Goal: Task Accomplishment & Management: Manage account settings

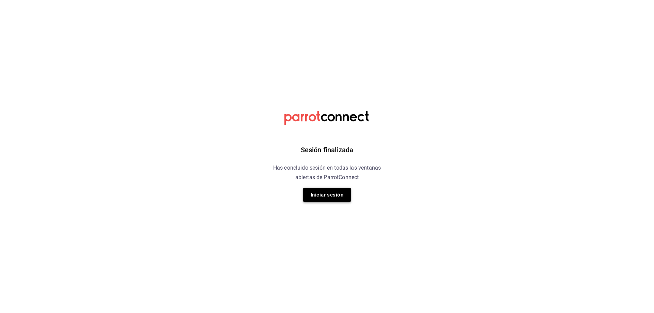
click at [338, 198] on button "Iniciar sesión" at bounding box center [327, 195] width 48 height 14
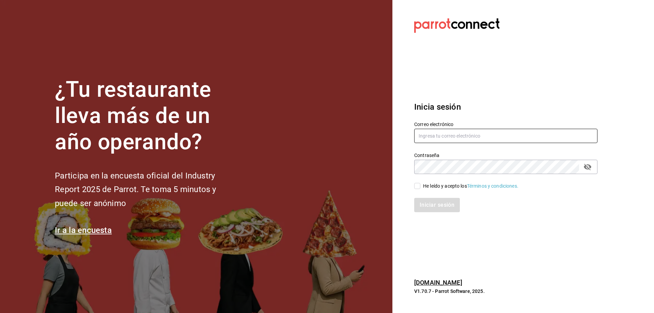
type input "[EMAIL_ADDRESS][DOMAIN_NAME]"
click at [414, 188] on input "He leído y acepto los Términos y condiciones." at bounding box center [417, 186] width 6 height 6
checkbox input "true"
click at [428, 207] on button "Iniciar sesión" at bounding box center [437, 205] width 46 height 14
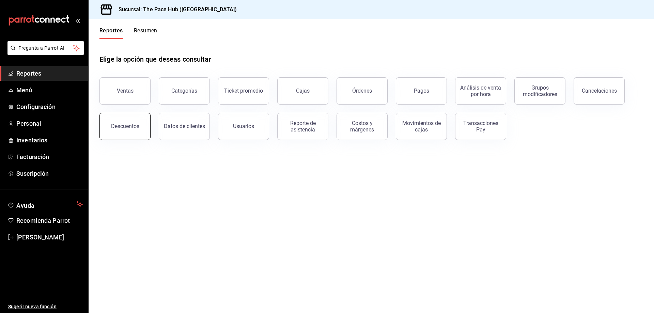
click at [127, 134] on button "Descuentos" at bounding box center [125, 126] width 51 height 27
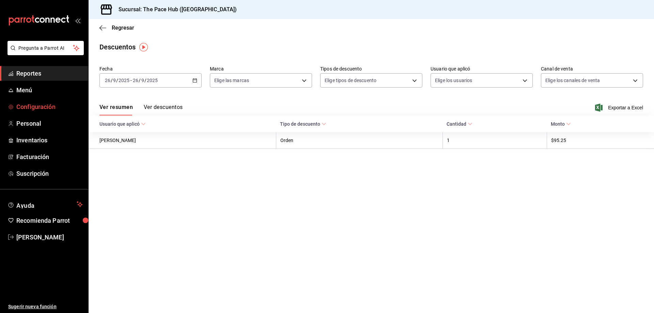
click at [38, 106] on span "Configuración" at bounding box center [49, 106] width 66 height 9
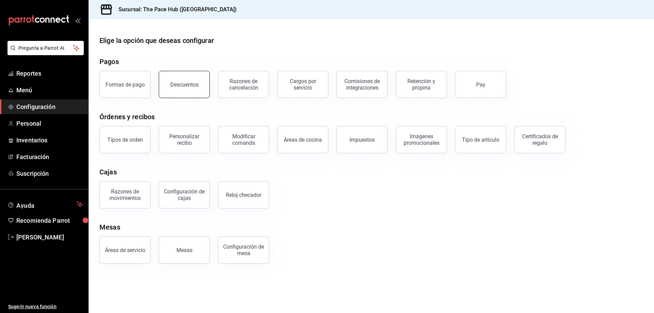
click at [179, 79] on button "Descuentos" at bounding box center [184, 84] width 51 height 27
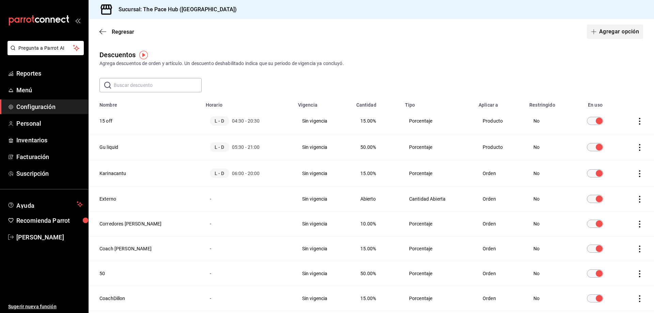
click at [604, 35] on button "Agregar opción" at bounding box center [615, 32] width 56 height 14
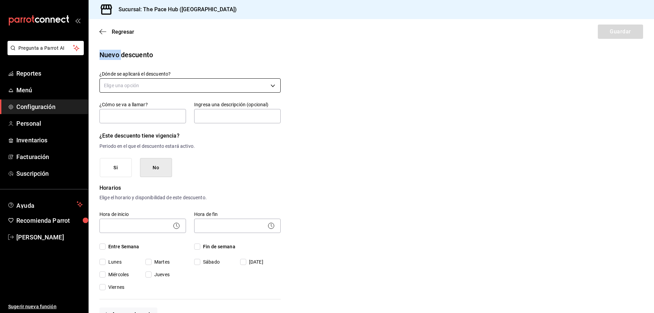
click at [146, 83] on body "Pregunta a Parrot AI Reportes Menú Configuración Personal Inventarios Facturaci…" at bounding box center [327, 156] width 654 height 313
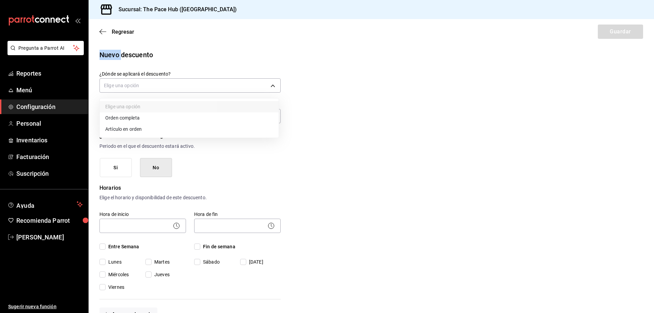
click at [145, 128] on li "Artículo en orden" at bounding box center [189, 129] width 179 height 11
type input "ORDER_ITEM"
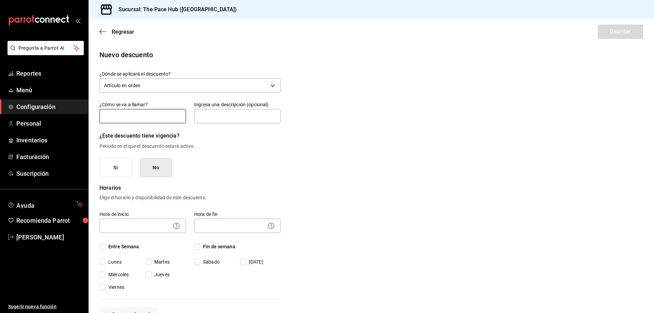
click at [147, 116] on input "text" at bounding box center [143, 116] width 87 height 14
type input "Clix Free Latte"
click at [204, 149] on p "Periodo en el que el descuento estará activo." at bounding box center [190, 146] width 181 height 7
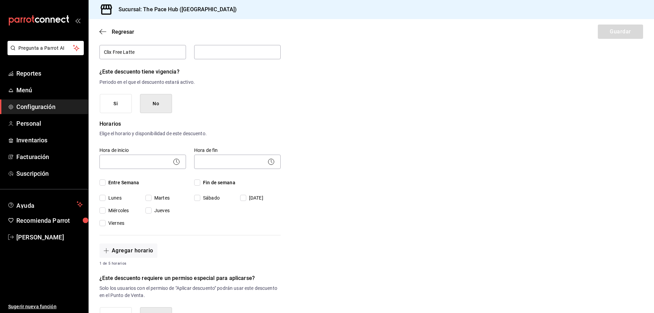
scroll to position [68, 0]
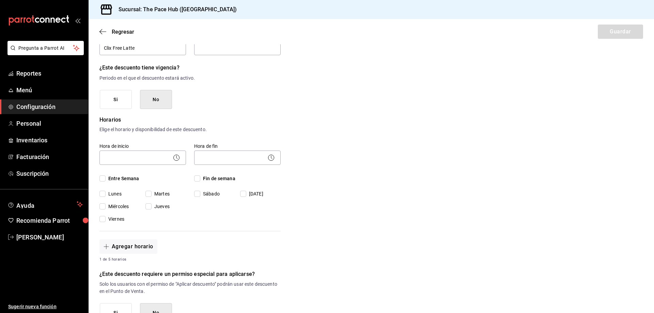
click at [217, 102] on div "Si No" at bounding box center [190, 99] width 181 height 19
click at [105, 177] on input "Entre Semana" at bounding box center [103, 179] width 6 height 6
checkbox input "true"
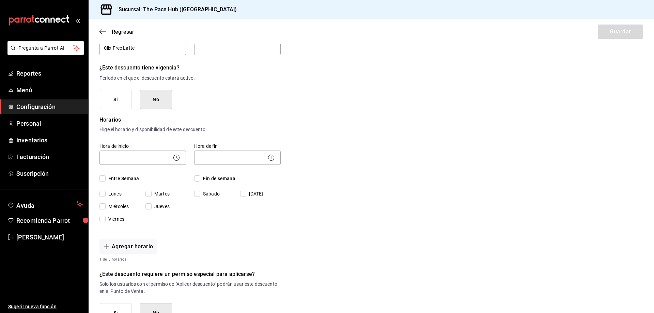
checkbox input "true"
click at [201, 178] on span "Fin de semana" at bounding box center [217, 178] width 35 height 7
click at [200, 178] on input "Fin de semana" at bounding box center [197, 179] width 6 height 6
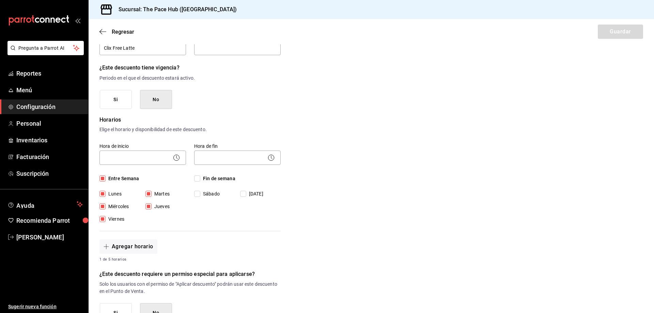
checkbox input "true"
click at [143, 166] on div "​" at bounding box center [143, 157] width 87 height 18
click at [145, 162] on body "Pregunta a Parrot AI Reportes Menú Configuración Personal Inventarios Facturaci…" at bounding box center [327, 156] width 654 height 313
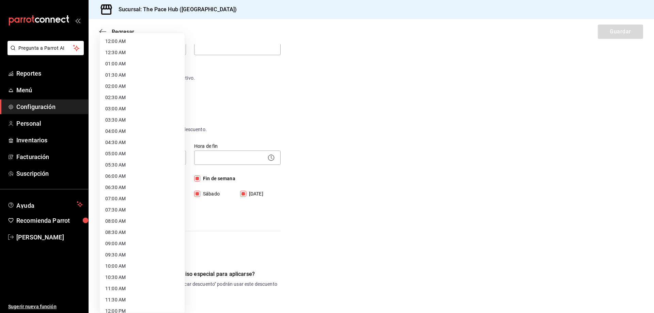
click at [144, 153] on li "05:00 AM" at bounding box center [142, 153] width 85 height 11
type input "05:00"
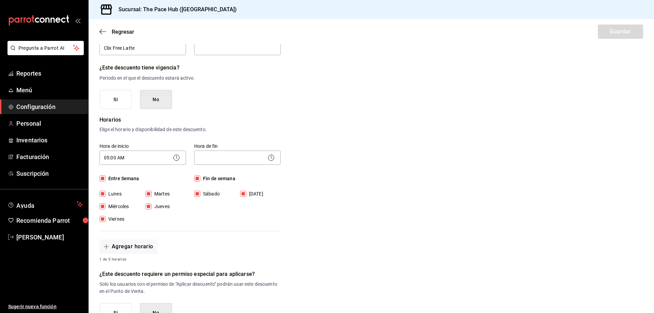
click at [225, 157] on body "Pregunta a Parrot AI Reportes Menú Configuración Personal Inventarios Facturaci…" at bounding box center [327, 156] width 654 height 313
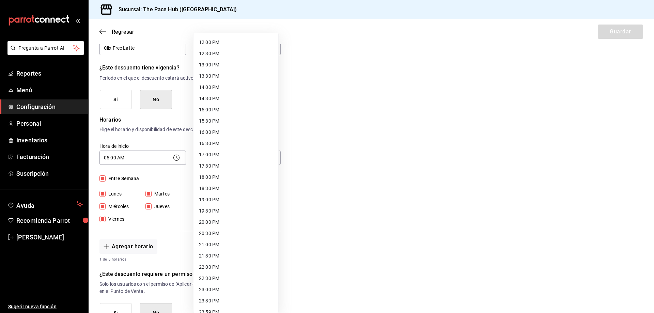
scroll to position [277, 0]
click at [228, 259] on li "22:00 PM" at bounding box center [236, 259] width 85 height 11
type input "22:00"
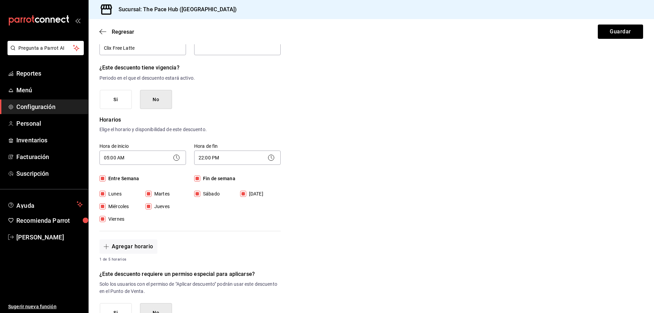
click at [293, 197] on div "Nuevo descuento ¿Dónde se aplicará el descuento? Artículo en orden ORDER_ITEM ¿…" at bounding box center [372, 228] width 566 height 492
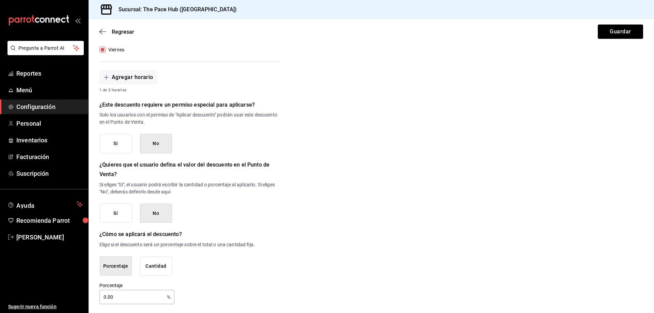
scroll to position [239, 0]
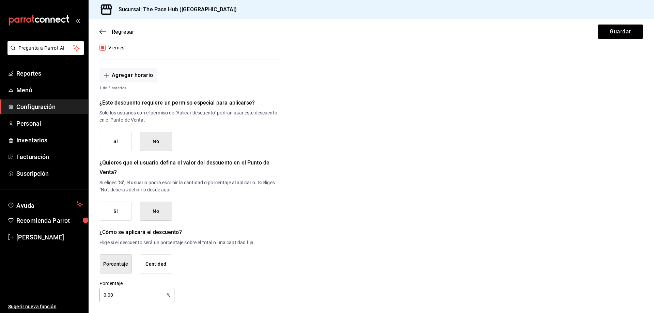
click at [162, 213] on button "No" at bounding box center [156, 211] width 32 height 19
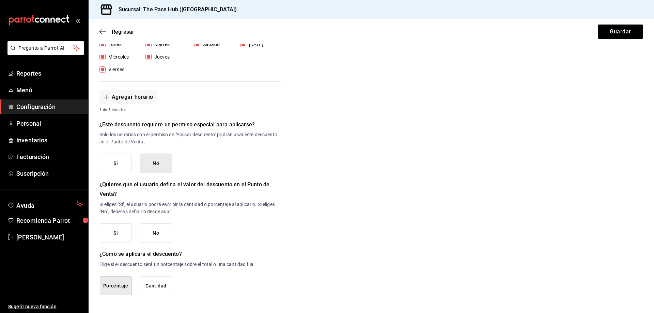
click at [154, 228] on button "No" at bounding box center [156, 233] width 32 height 19
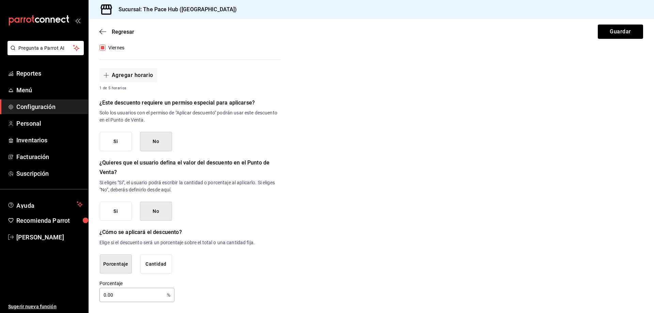
click at [121, 301] on input "0.00" at bounding box center [132, 295] width 65 height 14
click at [120, 296] on input "0.00" at bounding box center [132, 295] width 65 height 14
click at [120, 295] on input "0.00" at bounding box center [132, 295] width 65 height 14
type input "100"
click at [245, 271] on div "Porcentaje Cantidad" at bounding box center [190, 264] width 181 height 19
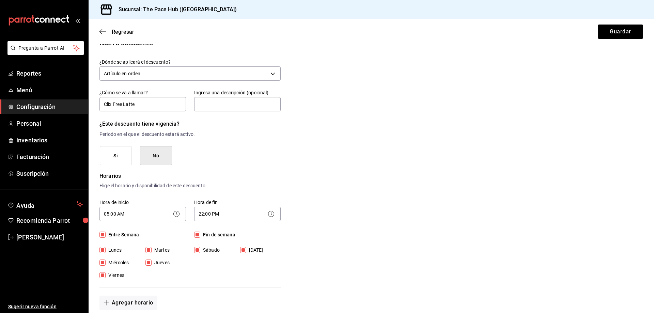
scroll to position [0, 0]
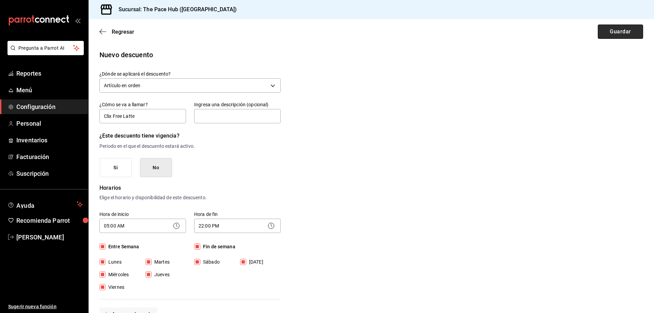
click at [623, 26] on button "Guardar" at bounding box center [620, 32] width 45 height 14
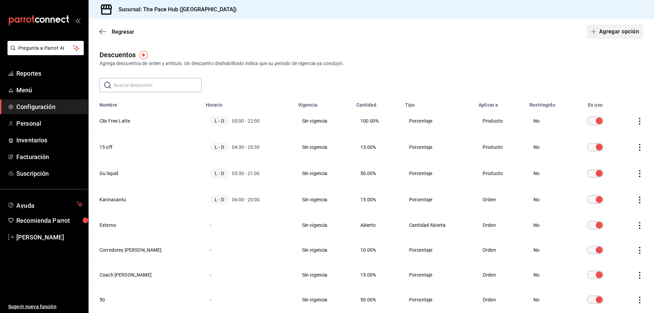
click at [606, 32] on button "Agregar opción" at bounding box center [615, 32] width 56 height 14
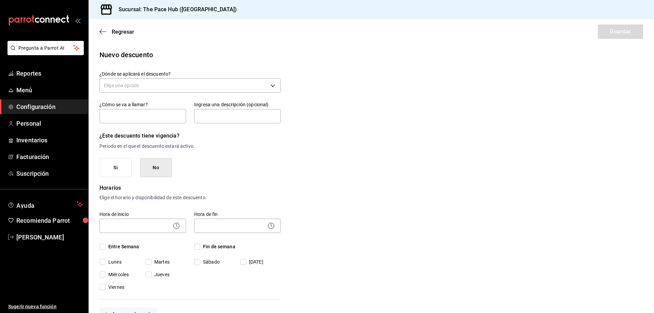
click at [149, 93] on div "Elige una opción" at bounding box center [190, 85] width 181 height 18
click at [151, 91] on body "Pregunta a Parrot AI Reportes Menú Configuración Personal Inventarios Facturaci…" at bounding box center [327, 156] width 654 height 313
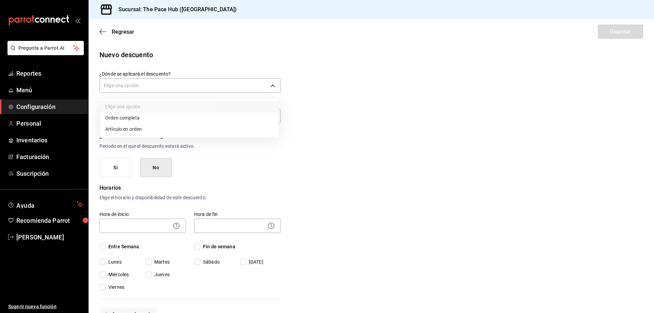
click at [150, 116] on li "Orden completa" at bounding box center [189, 117] width 179 height 11
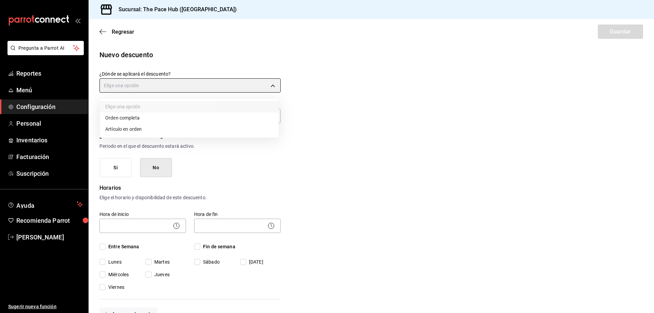
type input "ORDER"
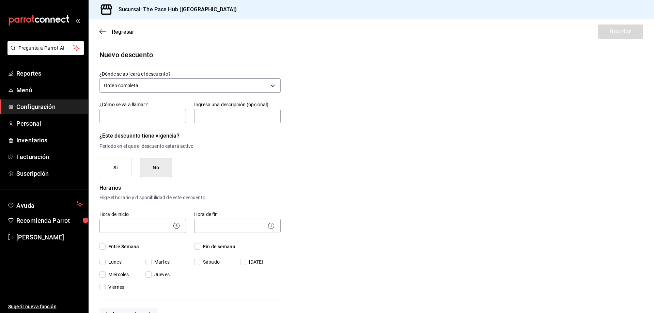
click at [470, 83] on div "Nuevo descuento ¿Dónde se aplicará el descuento? Orden completa ORDER ¿Cómo se …" at bounding box center [372, 296] width 566 height 492
click at [133, 115] on input "text" at bounding box center [143, 116] width 87 height 14
type input "Clix 2x1 Shakes"
click at [234, 173] on div "Si No" at bounding box center [190, 167] width 181 height 19
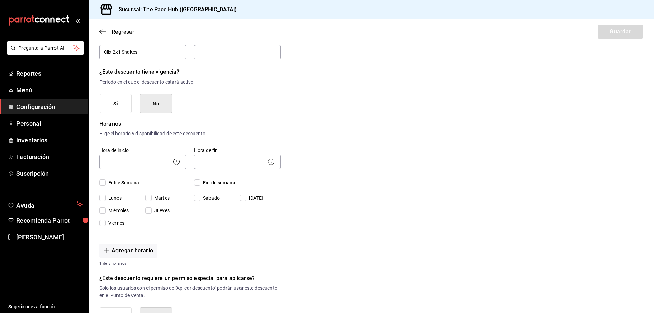
scroll to position [102, 0]
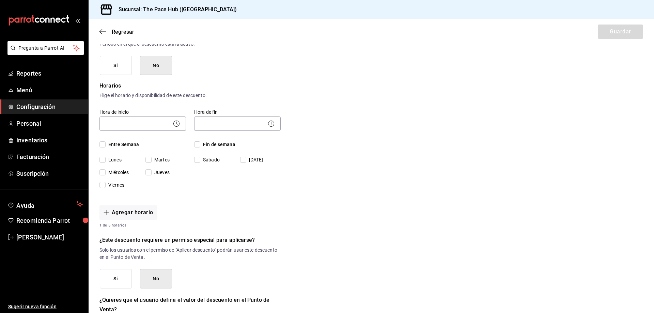
click at [109, 145] on span "Entre Semana" at bounding box center [123, 144] width 34 height 7
click at [106, 145] on input "Entre Semana" at bounding box center [103, 144] width 6 height 6
checkbox input "true"
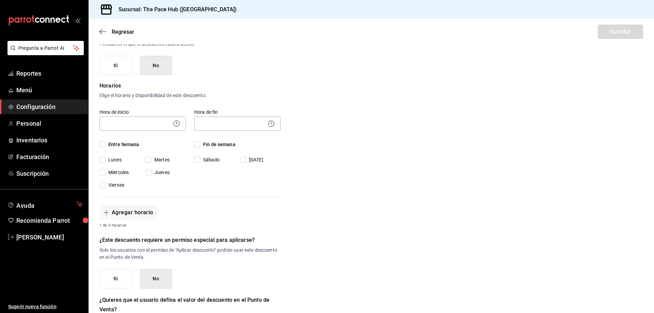
checkbox input "true"
click at [198, 142] on input "Fin de semana" at bounding box center [197, 144] width 6 height 6
checkbox input "true"
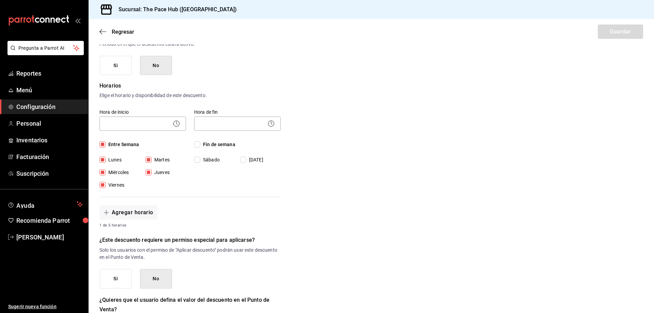
checkbox input "true"
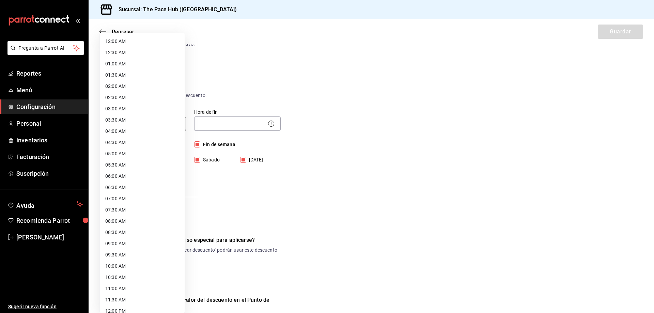
click at [149, 125] on body "Pregunta a Parrot AI Reportes Menú Configuración Personal Inventarios Facturaci…" at bounding box center [327, 156] width 654 height 313
click at [133, 153] on li "05:00 AM" at bounding box center [142, 153] width 85 height 11
type input "05:00"
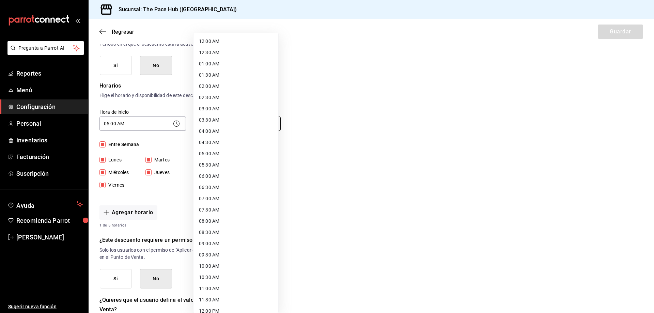
click at [237, 121] on body "Pregunta a Parrot AI Reportes Menú Configuración Personal Inventarios Facturaci…" at bounding box center [327, 156] width 654 height 313
click at [227, 307] on li "22:30 PM" at bounding box center [236, 308] width 85 height 11
type input "22:30"
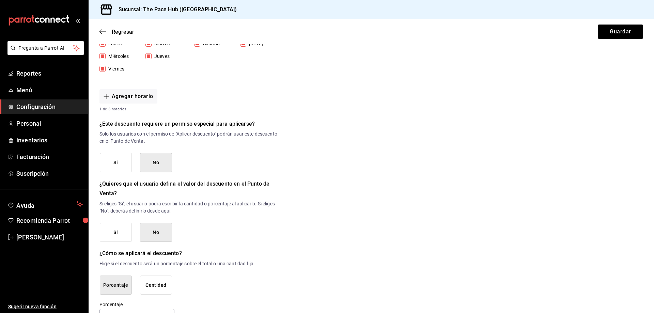
scroll to position [240, 0]
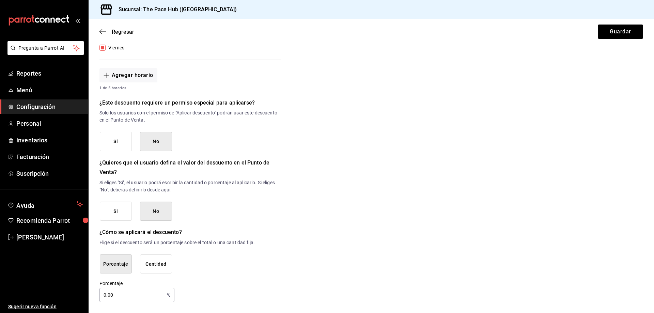
click at [121, 298] on input "0.00" at bounding box center [132, 295] width 65 height 14
type input "50"
click at [255, 280] on div "¿Dónde se aplicará el descuento? Orden completa ORDER ¿Cómo se va a llamar? Cli…" at bounding box center [190, 66] width 181 height 471
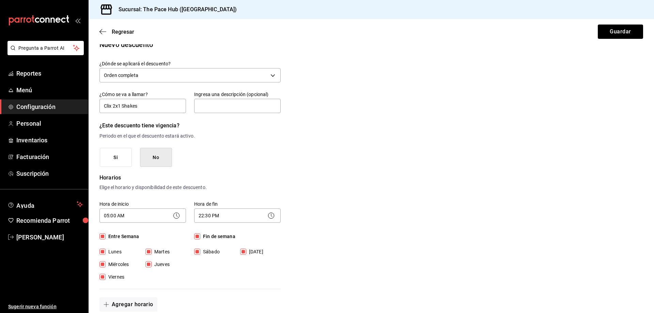
scroll to position [0, 0]
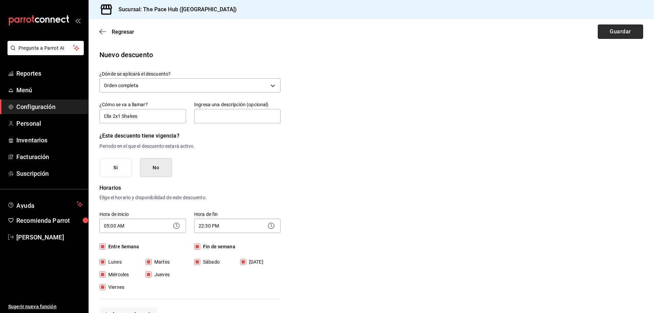
click at [598, 34] on button "Guardar" at bounding box center [620, 32] width 45 height 14
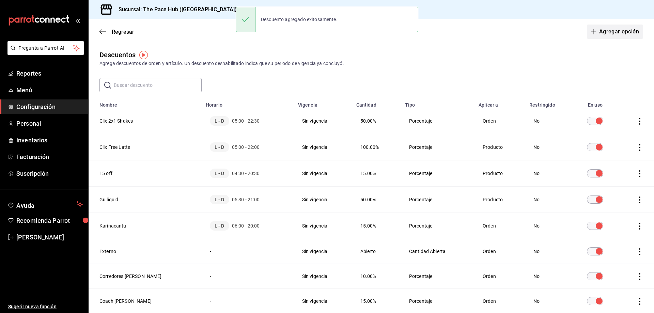
click at [607, 27] on button "Agregar opción" at bounding box center [615, 32] width 56 height 14
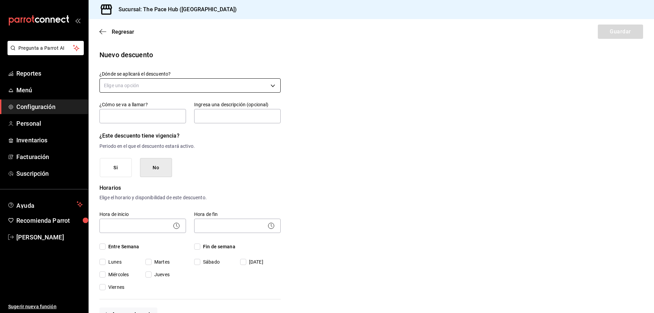
click at [134, 87] on body "Pregunta a Parrot AI Reportes Menú Configuración Personal Inventarios Facturaci…" at bounding box center [327, 156] width 654 height 313
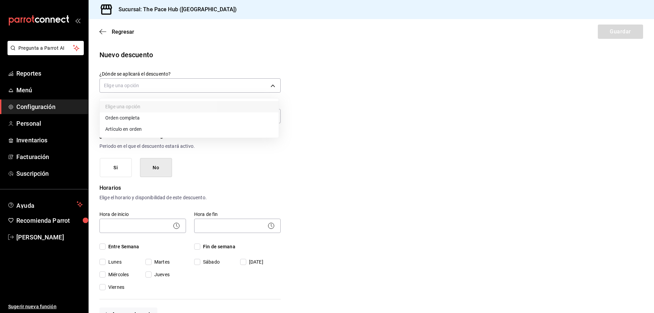
click at [140, 118] on li "Orden completa" at bounding box center [189, 117] width 179 height 11
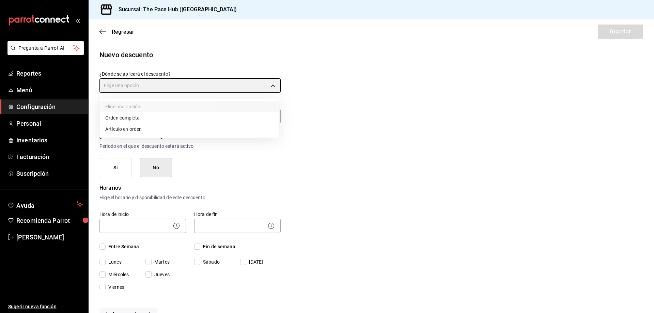
type input "ORDER"
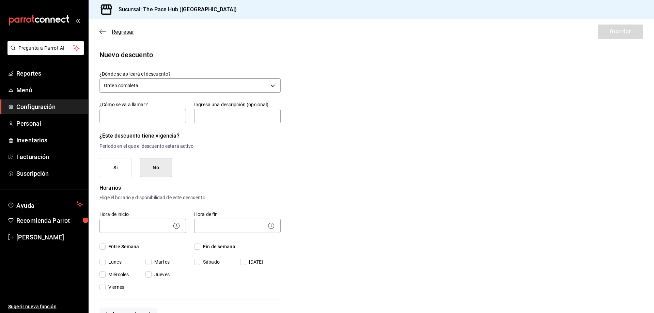
click at [104, 33] on icon "button" at bounding box center [103, 32] width 7 height 6
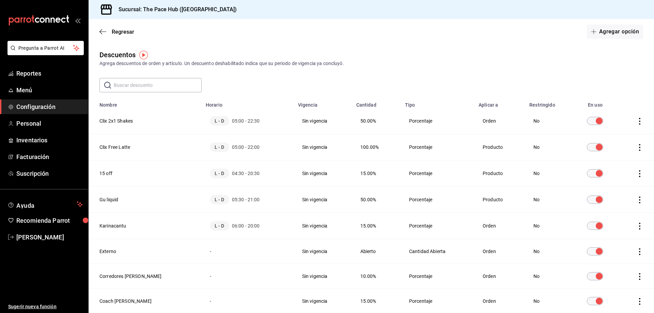
click at [125, 120] on th "Clix 2x1 Shakes" at bounding box center [145, 121] width 113 height 26
click at [638, 122] on td "discountsTable" at bounding box center [636, 121] width 36 height 26
click at [637, 119] on icon "actions" at bounding box center [640, 121] width 7 height 7
drag, startPoint x: 72, startPoint y: 123, endPoint x: 91, endPoint y: 122, distance: 19.1
click at [72, 123] on div at bounding box center [327, 156] width 654 height 313
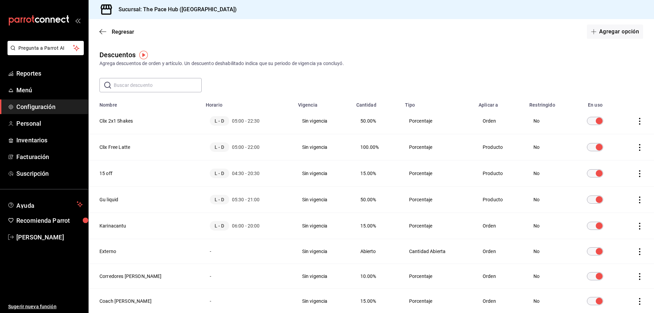
click at [110, 122] on th "Clix 2x1 Shakes" at bounding box center [145, 121] width 113 height 26
click at [117, 121] on th "Clix 2x1 Shakes" at bounding box center [145, 121] width 113 height 26
drag, startPoint x: 238, startPoint y: 121, endPoint x: 205, endPoint y: 122, distance: 33.1
click at [233, 123] on span "05:00 - 22:30" at bounding box center [246, 121] width 28 height 7
drag, startPoint x: 212, startPoint y: 123, endPoint x: 216, endPoint y: 124, distance: 4.8
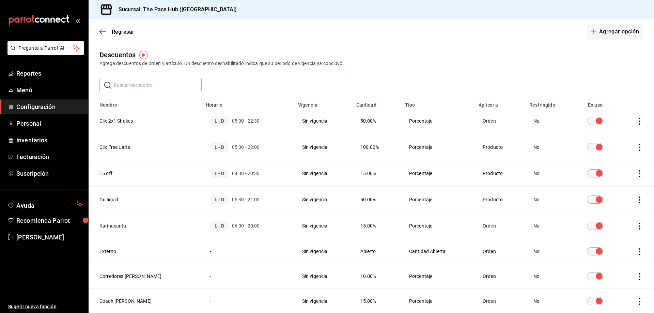
click at [214, 123] on span "L - D" at bounding box center [219, 121] width 19 height 10
click at [475, 128] on td "Orden" at bounding box center [500, 121] width 51 height 26
click at [547, 119] on td "No" at bounding box center [549, 121] width 47 height 26
click at [637, 122] on icon "actions" at bounding box center [640, 121] width 7 height 7
click at [115, 109] on div at bounding box center [327, 156] width 654 height 313
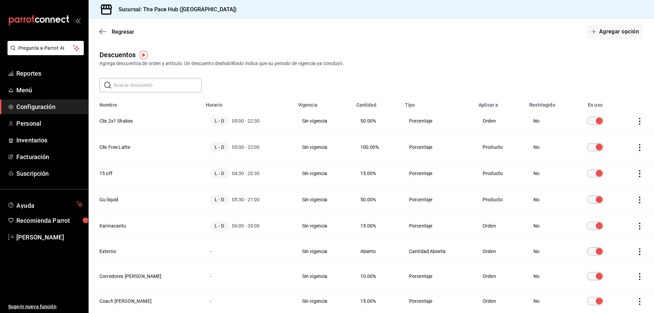
click at [121, 122] on th "Clix 2x1 Shakes" at bounding box center [145, 121] width 113 height 26
drag, startPoint x: 381, startPoint y: 118, endPoint x: 363, endPoint y: 124, distance: 19.5
click at [381, 119] on td "50.00%" at bounding box center [376, 121] width 49 height 26
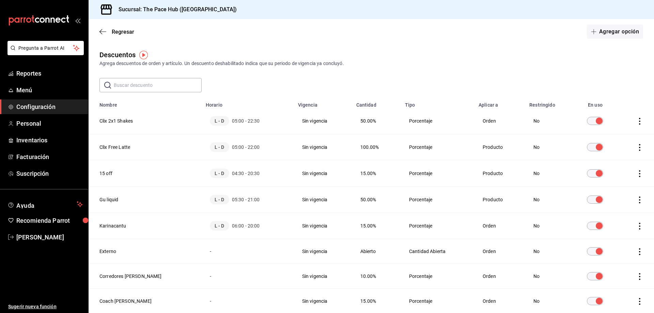
click at [361, 121] on span "50.00%" at bounding box center [369, 120] width 16 height 5
click at [486, 122] on td "Orden" at bounding box center [500, 121] width 51 height 26
drag, startPoint x: 532, startPoint y: 118, endPoint x: 593, endPoint y: 124, distance: 61.0
click at [533, 118] on td "No" at bounding box center [549, 121] width 47 height 26
click at [637, 119] on icon "actions" at bounding box center [640, 121] width 7 height 7
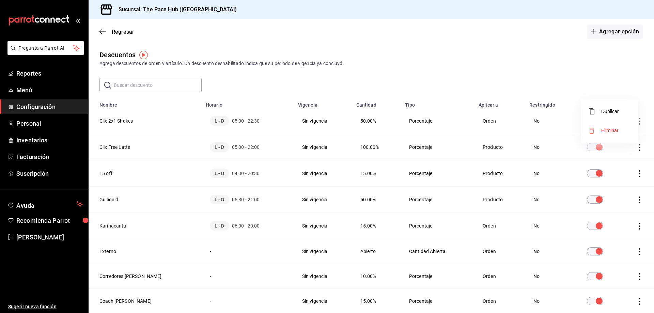
click at [614, 126] on span "Eliminar" at bounding box center [604, 130] width 30 height 8
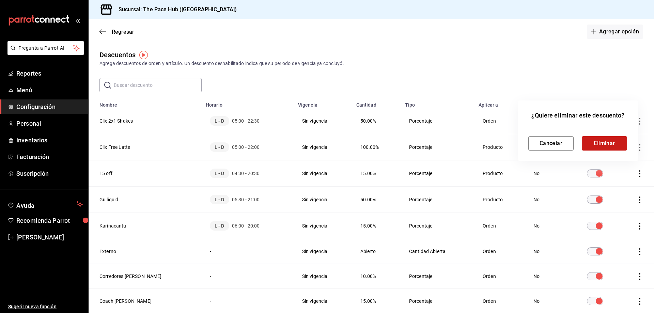
click at [604, 147] on button "Eliminar" at bounding box center [604, 143] width 45 height 14
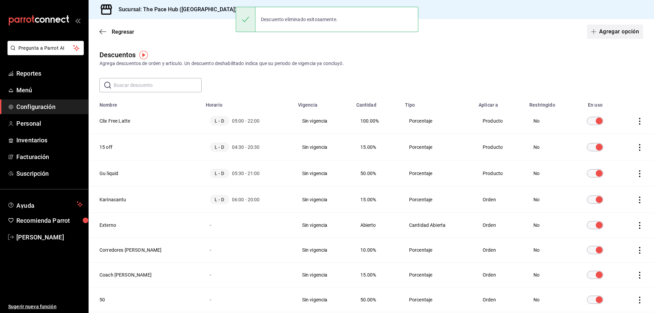
click at [608, 32] on button "Agregar opción" at bounding box center [615, 32] width 56 height 14
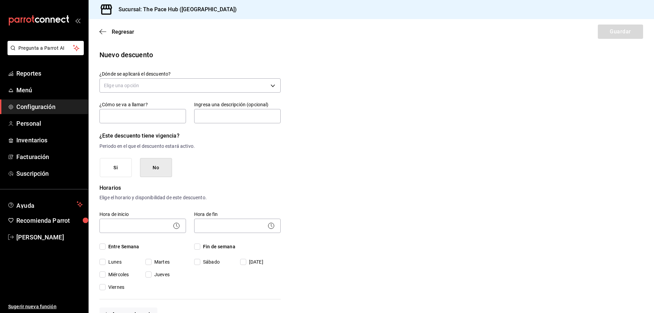
click at [136, 78] on div "Elige una opción" at bounding box center [190, 85] width 181 height 18
click at [137, 86] on body "Pregunta a Parrot AI Reportes Menú Configuración Personal Inventarios Facturaci…" at bounding box center [327, 156] width 654 height 313
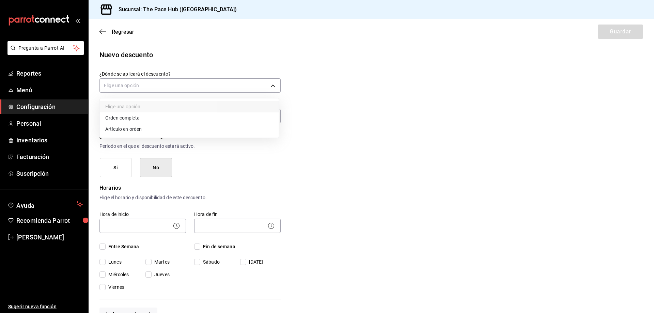
drag, startPoint x: 143, startPoint y: 132, endPoint x: 149, endPoint y: 132, distance: 6.1
click at [143, 133] on li "Artículo en orden" at bounding box center [189, 129] width 179 height 11
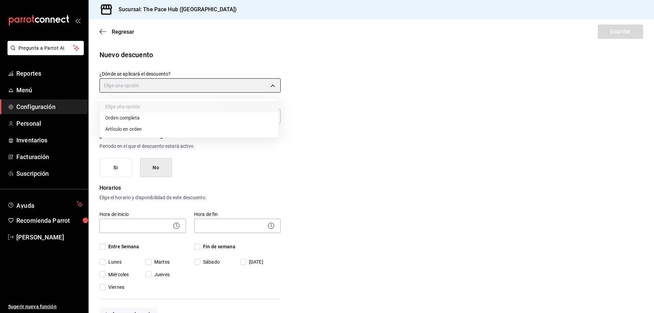
type input "ORDER_ITEM"
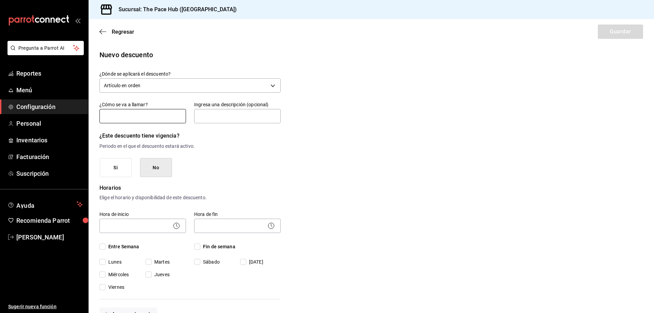
click at [119, 120] on input "text" at bounding box center [143, 116] width 87 height 14
type input "2x1 Shakes Clix"
click at [274, 176] on div "Si No" at bounding box center [190, 167] width 181 height 19
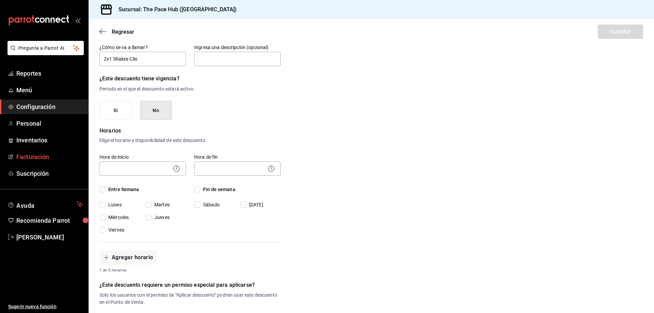
scroll to position [68, 0]
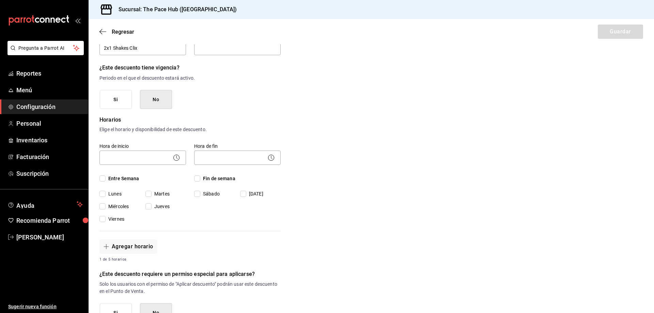
click at [107, 177] on span "Entre Semana" at bounding box center [123, 178] width 34 height 7
click at [106, 177] on input "Entre Semana" at bounding box center [103, 179] width 6 height 6
checkbox input "true"
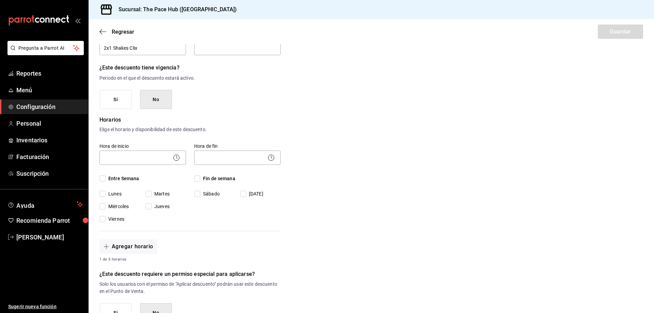
checkbox input "true"
click at [207, 178] on span "Fin de semana" at bounding box center [217, 178] width 35 height 7
click at [200, 178] on input "Fin de semana" at bounding box center [197, 179] width 6 height 6
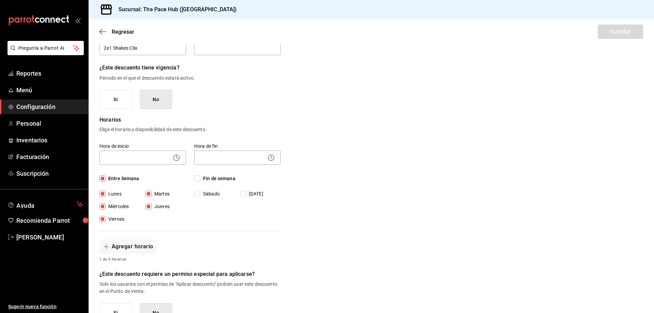
checkbox input "true"
click at [125, 157] on body "Pregunta a Parrot AI Reportes Menú Configuración Personal Inventarios Facturaci…" at bounding box center [327, 156] width 654 height 313
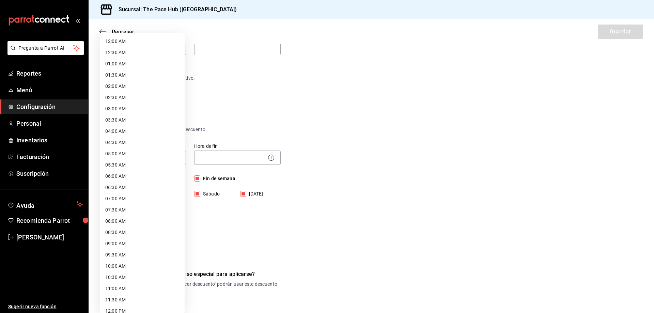
click at [127, 134] on li "04:00 AM" at bounding box center [142, 131] width 85 height 11
type input "04:00"
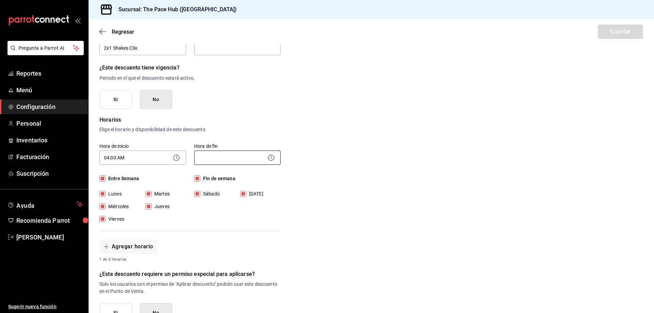
click at [223, 160] on body "Pregunta a Parrot AI Reportes Menú Configuración Personal Inventarios Facturaci…" at bounding box center [327, 156] width 654 height 313
click at [210, 164] on body "Pregunta a Parrot AI Reportes Menú Configuración Personal Inventarios Facturaci…" at bounding box center [327, 156] width 654 height 313
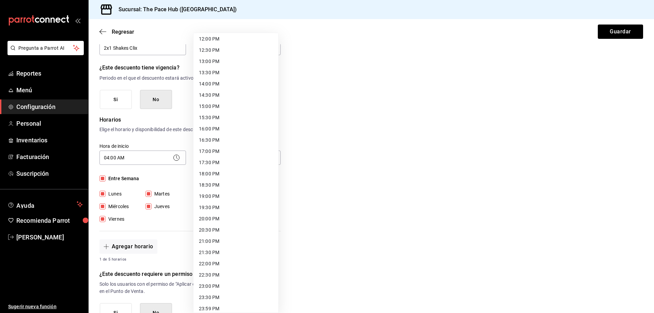
scroll to position [277, 0]
click at [217, 285] on li "23:00 PM" at bounding box center [236, 281] width 85 height 11
type input "23:00"
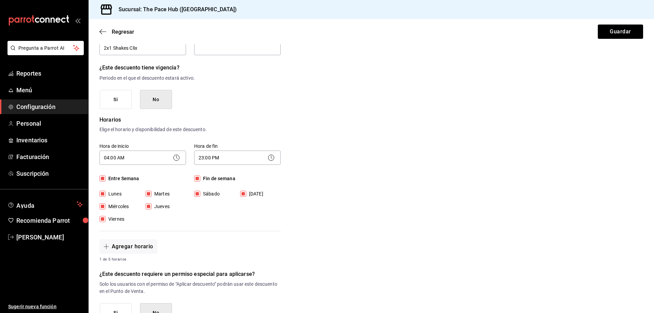
click at [276, 228] on div "Hora de inicio 04:00 AM 04:00 Entre Semana Lunes Martes Miércoles Jueves Vierne…" at bounding box center [190, 183] width 181 height 96
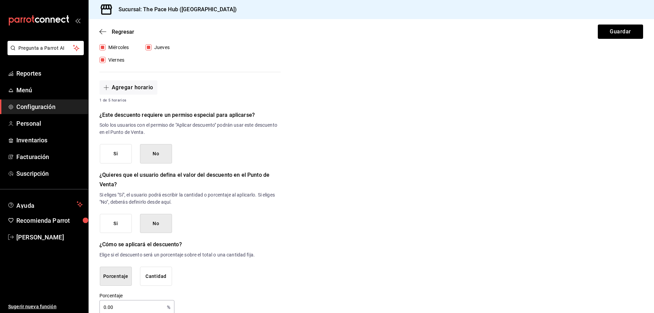
scroll to position [240, 0]
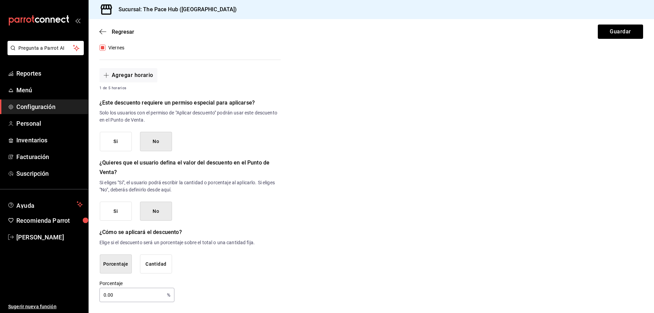
click at [128, 297] on input "0.00" at bounding box center [132, 295] width 65 height 14
click at [128, 296] on input "0.00" at bounding box center [132, 295] width 65 height 14
click at [115, 298] on input "100" at bounding box center [132, 295] width 65 height 14
click at [119, 297] on input "100" at bounding box center [132, 295] width 65 height 14
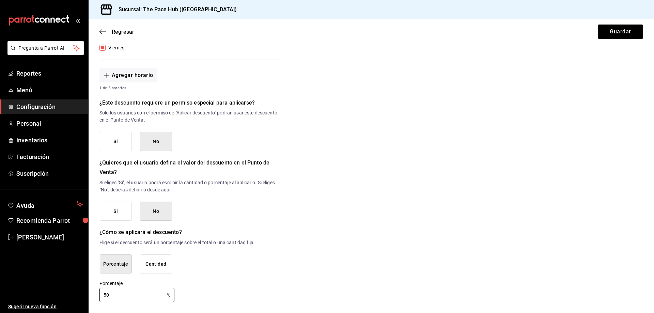
type input "50"
click at [274, 265] on div "Porcentaje Cantidad" at bounding box center [190, 264] width 181 height 19
click at [617, 33] on button "Guardar" at bounding box center [620, 32] width 45 height 14
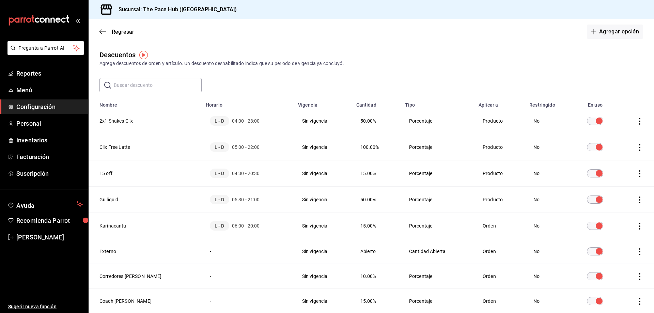
drag, startPoint x: 476, startPoint y: 67, endPoint x: 561, endPoint y: 59, distance: 86.0
click at [603, 31] on button "Agregar opción" at bounding box center [615, 32] width 56 height 14
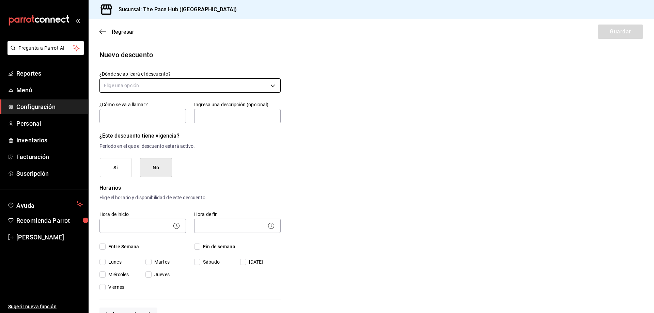
click at [131, 85] on body "Pregunta a Parrot AI Reportes Menú Configuración Personal Inventarios Facturaci…" at bounding box center [327, 156] width 654 height 313
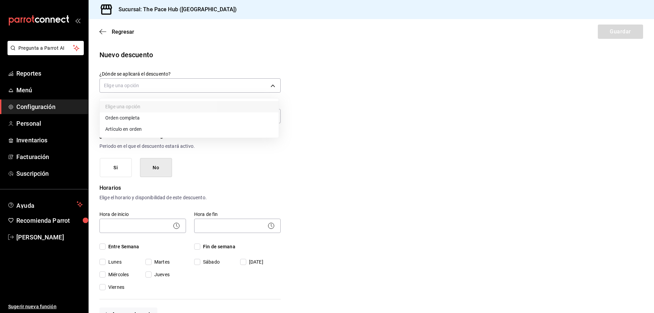
click at [128, 118] on li "Orden completa" at bounding box center [189, 117] width 179 height 11
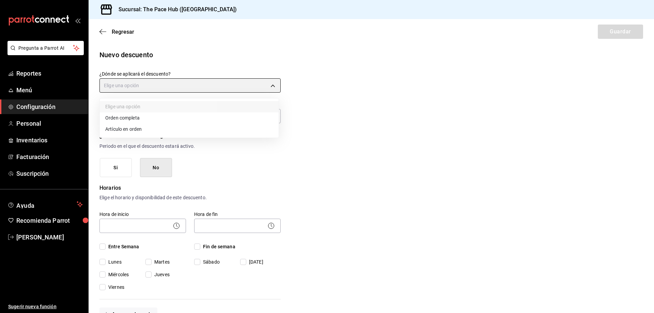
type input "ORDER"
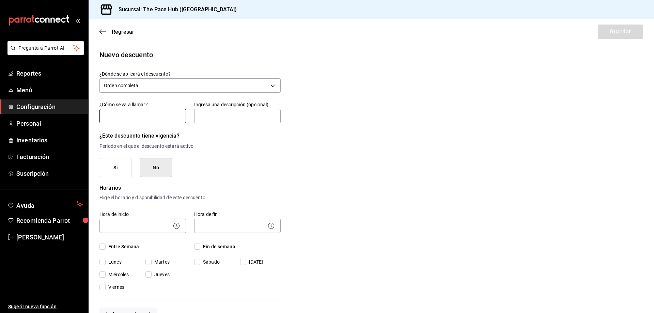
click at [130, 116] on input "text" at bounding box center [143, 116] width 87 height 14
type input "Clix 25%"
drag, startPoint x: 261, startPoint y: 140, endPoint x: 254, endPoint y: 127, distance: 14.8
click at [261, 139] on h6 "¿Este descuento tiene vigencia?" at bounding box center [190, 136] width 181 height 10
click at [245, 110] on input "text" at bounding box center [237, 116] width 87 height 14
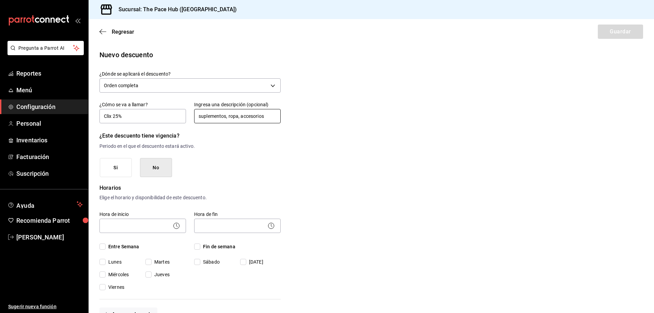
type input "suplementos, ropa, accesorios"
drag, startPoint x: 268, startPoint y: 157, endPoint x: 264, endPoint y: 150, distance: 7.9
click at [268, 157] on div "¿Este descuento tiene vigencia? Periodo en el que el descuento estará activo. S…" at bounding box center [190, 154] width 181 height 46
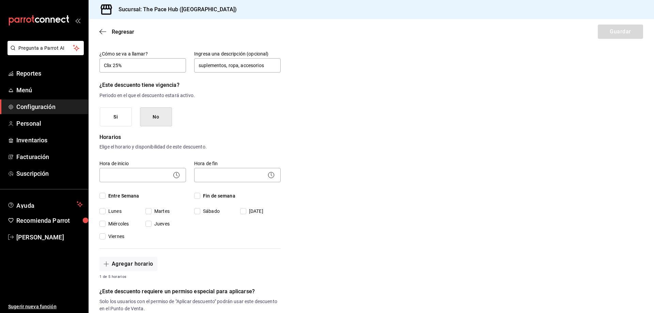
scroll to position [68, 0]
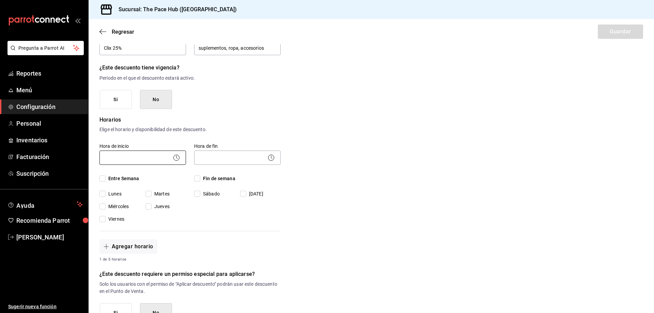
click at [124, 160] on body "Pregunta a Parrot AI Reportes Menú Configuración Personal Inventarios Facturaci…" at bounding box center [327, 156] width 654 height 313
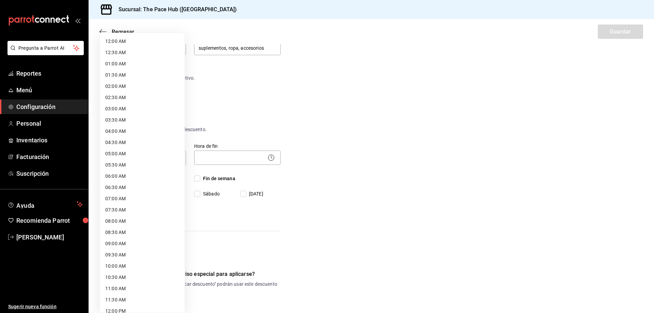
click at [128, 186] on li "06:30 AM" at bounding box center [142, 187] width 85 height 11
type input "06:30"
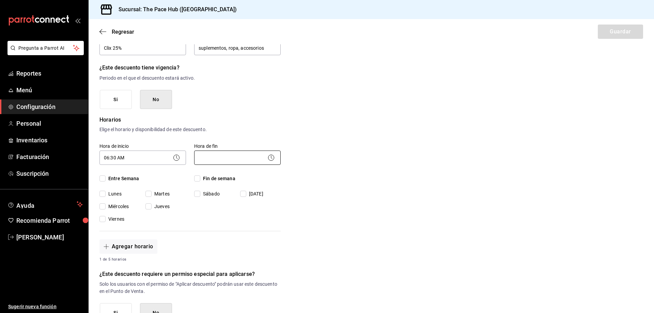
click at [206, 158] on body "Pregunta a Parrot AI Reportes Menú Configuración Personal Inventarios Facturaci…" at bounding box center [327, 156] width 654 height 313
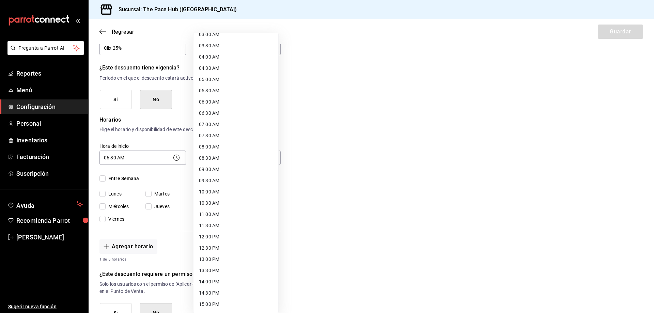
scroll to position [239, 0]
click at [220, 297] on li "22:00 PM" at bounding box center [236, 297] width 85 height 11
type input "22:00"
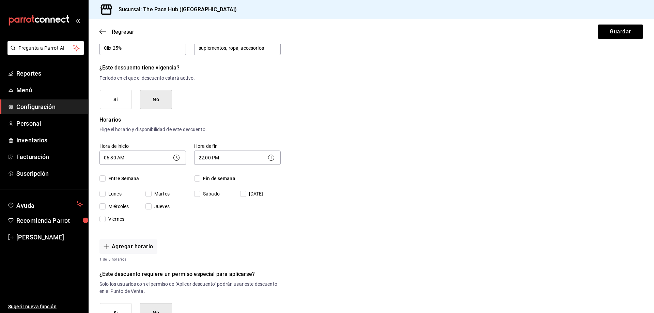
click at [104, 182] on input "Entre Semana" at bounding box center [103, 179] width 6 height 6
checkbox input "true"
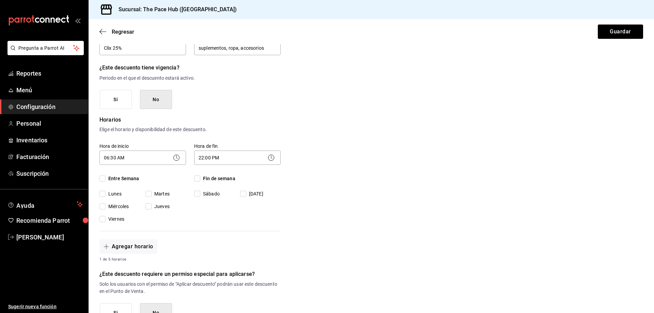
checkbox input "true"
click at [196, 181] on input "Fin de semana" at bounding box center [197, 179] width 6 height 6
checkbox input "true"
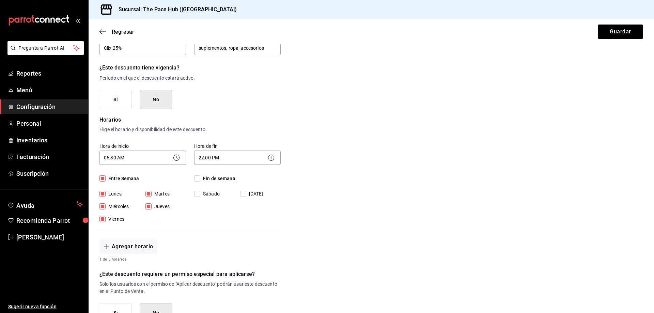
checkbox input "true"
click at [212, 222] on div "Hora de fin 22:00 PM 22:00 Fin de semana Sábado Domingo" at bounding box center [233, 179] width 95 height 88
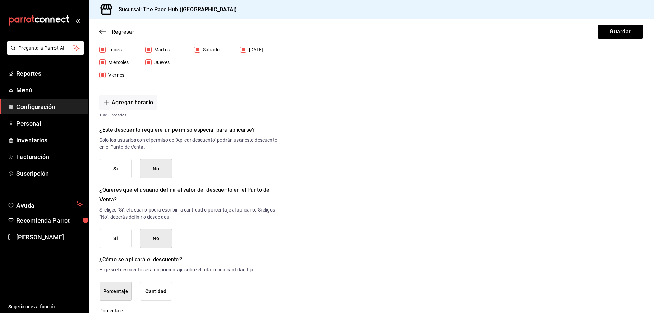
scroll to position [240, 0]
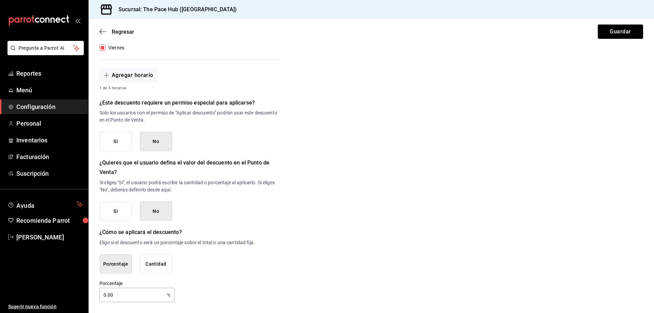
click at [123, 295] on input "0.00" at bounding box center [132, 295] width 65 height 14
click at [107, 297] on input "0.00" at bounding box center [132, 295] width 65 height 14
drag, startPoint x: 94, startPoint y: 295, endPoint x: 120, endPoint y: 293, distance: 25.3
click at [81, 293] on div "Pregunta a Parrot AI Reportes Menú Configuración Personal Inventarios Facturaci…" at bounding box center [327, 156] width 654 height 313
click at [69, 291] on div "Pregunta a Parrot AI Reportes Menú Configuración Personal Inventarios Facturaci…" at bounding box center [327, 156] width 654 height 313
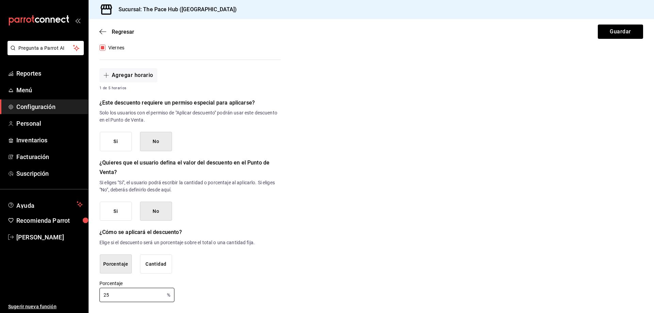
type input "25"
drag, startPoint x: 231, startPoint y: 286, endPoint x: 235, endPoint y: 291, distance: 6.5
click at [232, 288] on div "Porcentaje 25 % Porcentaje" at bounding box center [190, 291] width 181 height 22
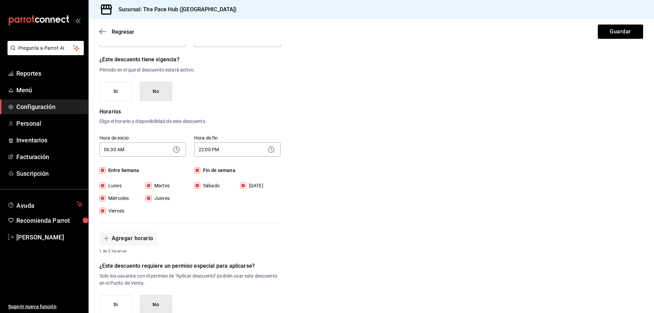
scroll to position [69, 0]
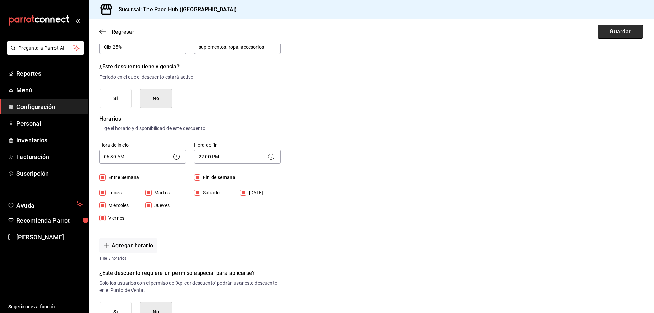
click at [625, 30] on button "Guardar" at bounding box center [620, 32] width 45 height 14
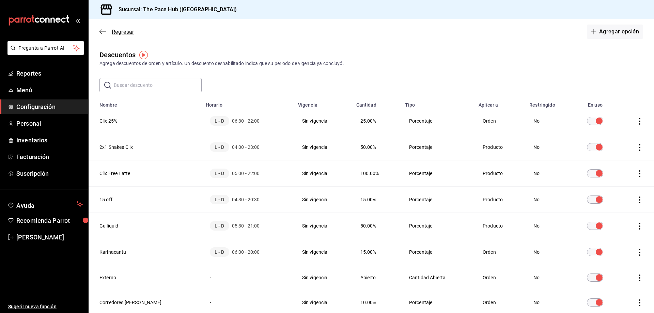
click at [105, 32] on icon "button" at bounding box center [103, 32] width 7 height 6
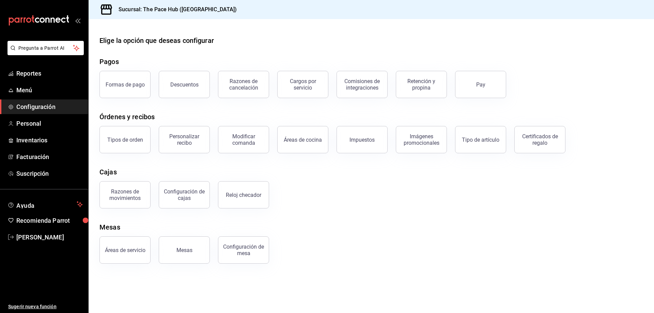
click at [142, 50] on div "Elige la opción que deseas configurar Pagos Formas de pago Descuentos Razones d…" at bounding box center [372, 149] width 566 height 228
click at [26, 70] on span "Reportes" at bounding box center [49, 73] width 66 height 9
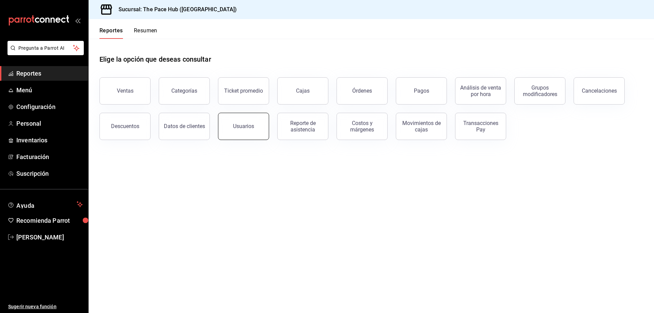
drag, startPoint x: 271, startPoint y: 165, endPoint x: 258, endPoint y: 139, distance: 29.4
click at [271, 165] on main "Elige la opción que deseas consultar Ventas Categorías Ticket promedio Cajas Ór…" at bounding box center [372, 176] width 566 height 274
click at [472, 214] on main "Elige la opción que deseas consultar Ventas Categorías Ticket promedio Cajas Ór…" at bounding box center [372, 176] width 566 height 274
click at [465, 222] on main "Elige la opción que deseas consultar Ventas Categorías Ticket promedio Cajas Ór…" at bounding box center [372, 176] width 566 height 274
click at [360, 43] on div "Elige la opción que deseas consultar" at bounding box center [372, 54] width 544 height 30
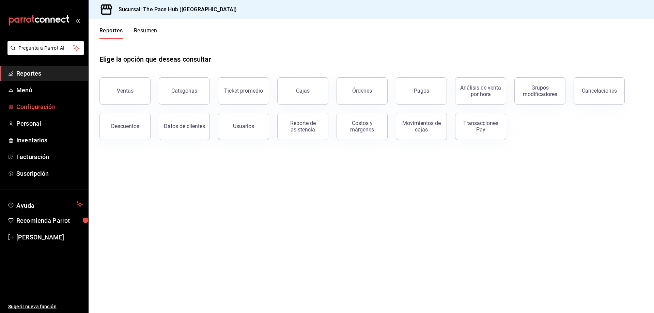
click at [56, 111] on span "Configuración" at bounding box center [49, 106] width 66 height 9
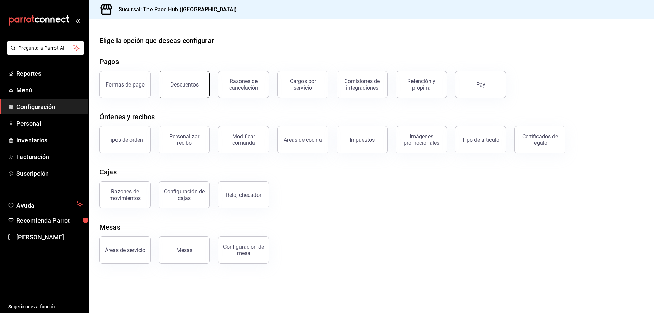
click at [194, 89] on button "Descuentos" at bounding box center [184, 84] width 51 height 27
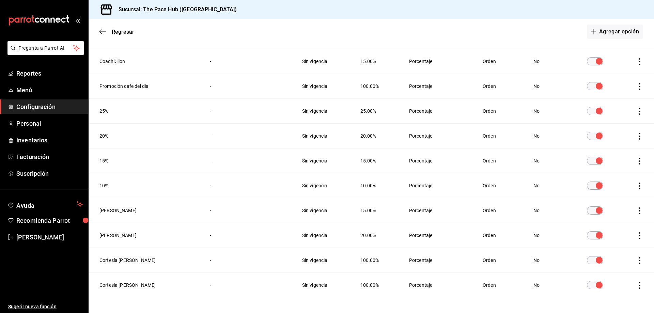
scroll to position [336, 0]
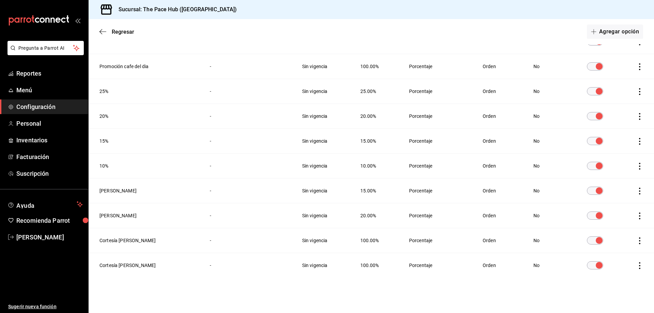
click at [637, 243] on icon "actions" at bounding box center [640, 241] width 7 height 7
click at [628, 250] on li "Eliminar" at bounding box center [609, 250] width 57 height 19
click at [597, 266] on button "Eliminar" at bounding box center [604, 263] width 45 height 14
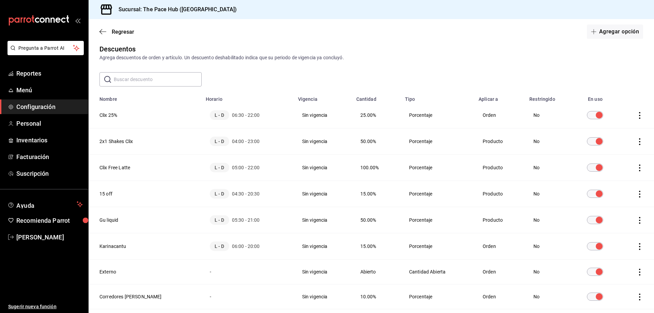
scroll to position [0, 0]
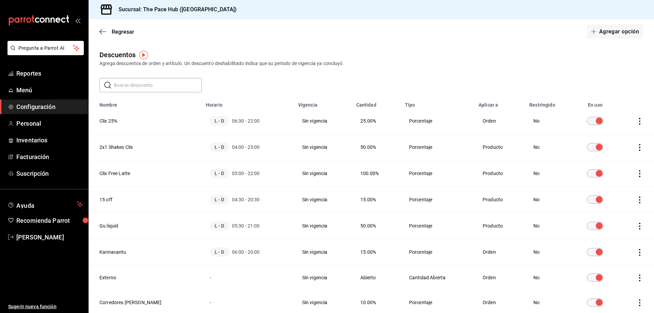
drag, startPoint x: 215, startPoint y: 56, endPoint x: 211, endPoint y: 55, distance: 3.8
click at [213, 55] on div "Descuentos Agrega descuentos de orden y artículo. Un descuento deshabilitado in…" at bounding box center [372, 58] width 566 height 17
click at [104, 33] on icon "button" at bounding box center [103, 32] width 7 height 6
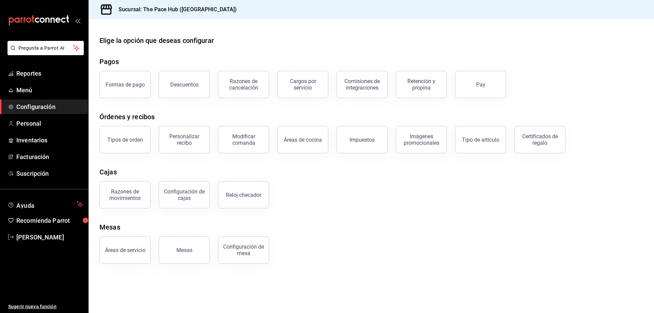
drag, startPoint x: 373, startPoint y: 179, endPoint x: 379, endPoint y: 188, distance: 11.5
click at [375, 184] on div "Razones de movimientos Configuración de cajas Reloj checador" at bounding box center [367, 190] width 552 height 35
